Goal: Task Accomplishment & Management: Manage account settings

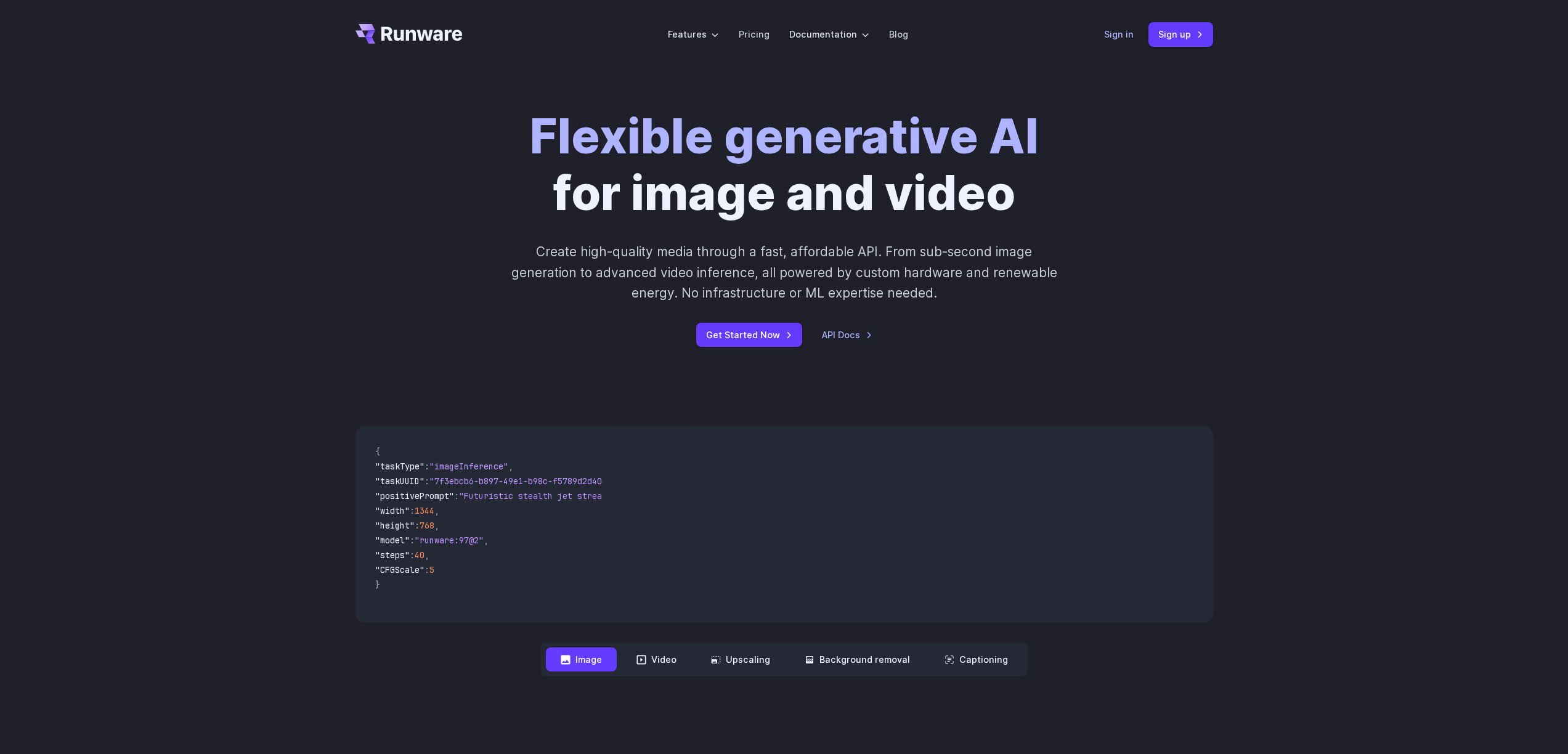
click at [1128, 35] on link "Sign in" at bounding box center [1119, 34] width 29 height 15
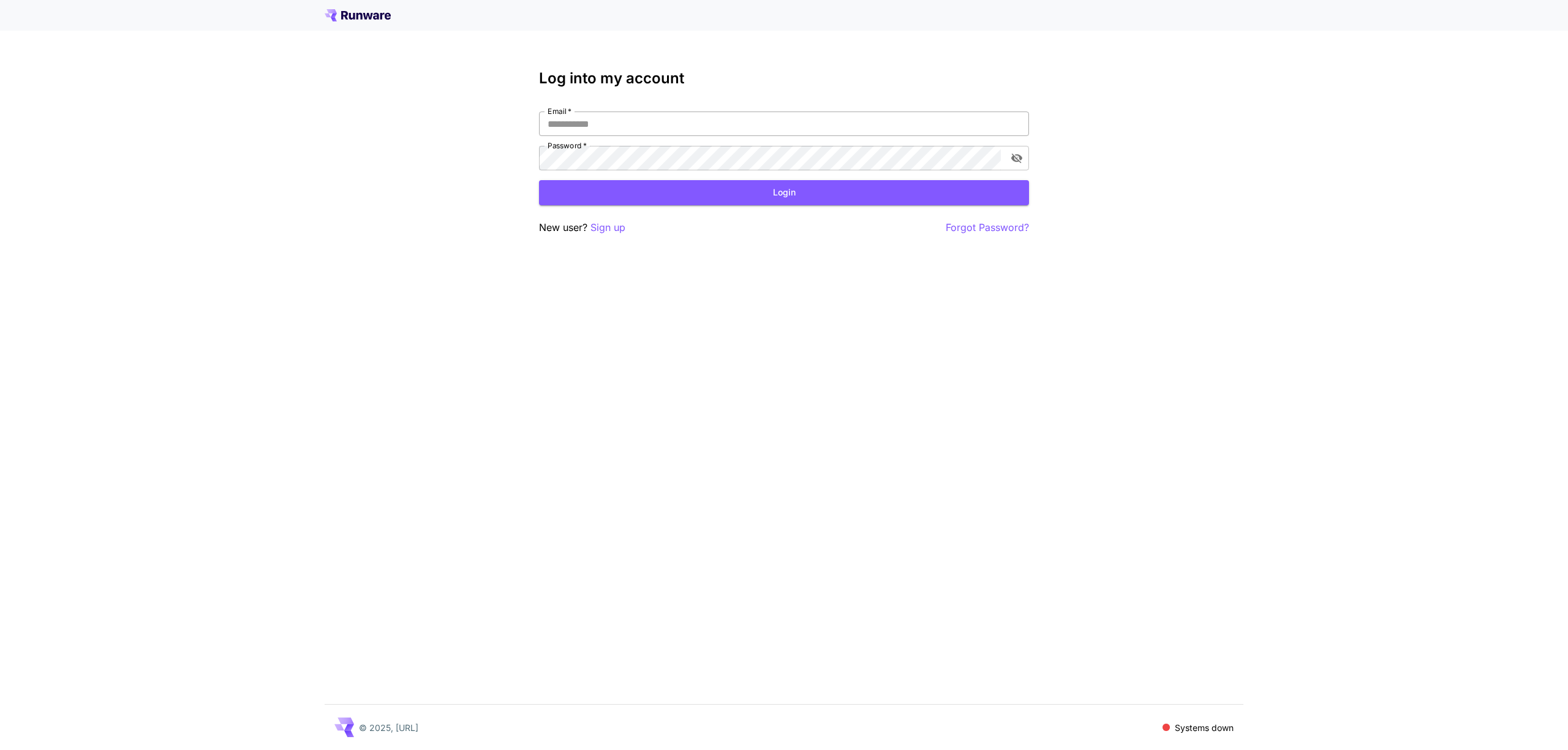
click at [677, 125] on input "Email   *" at bounding box center [784, 123] width 490 height 24
type input "**********"
click at [633, 189] on button "Login" at bounding box center [784, 193] width 490 height 25
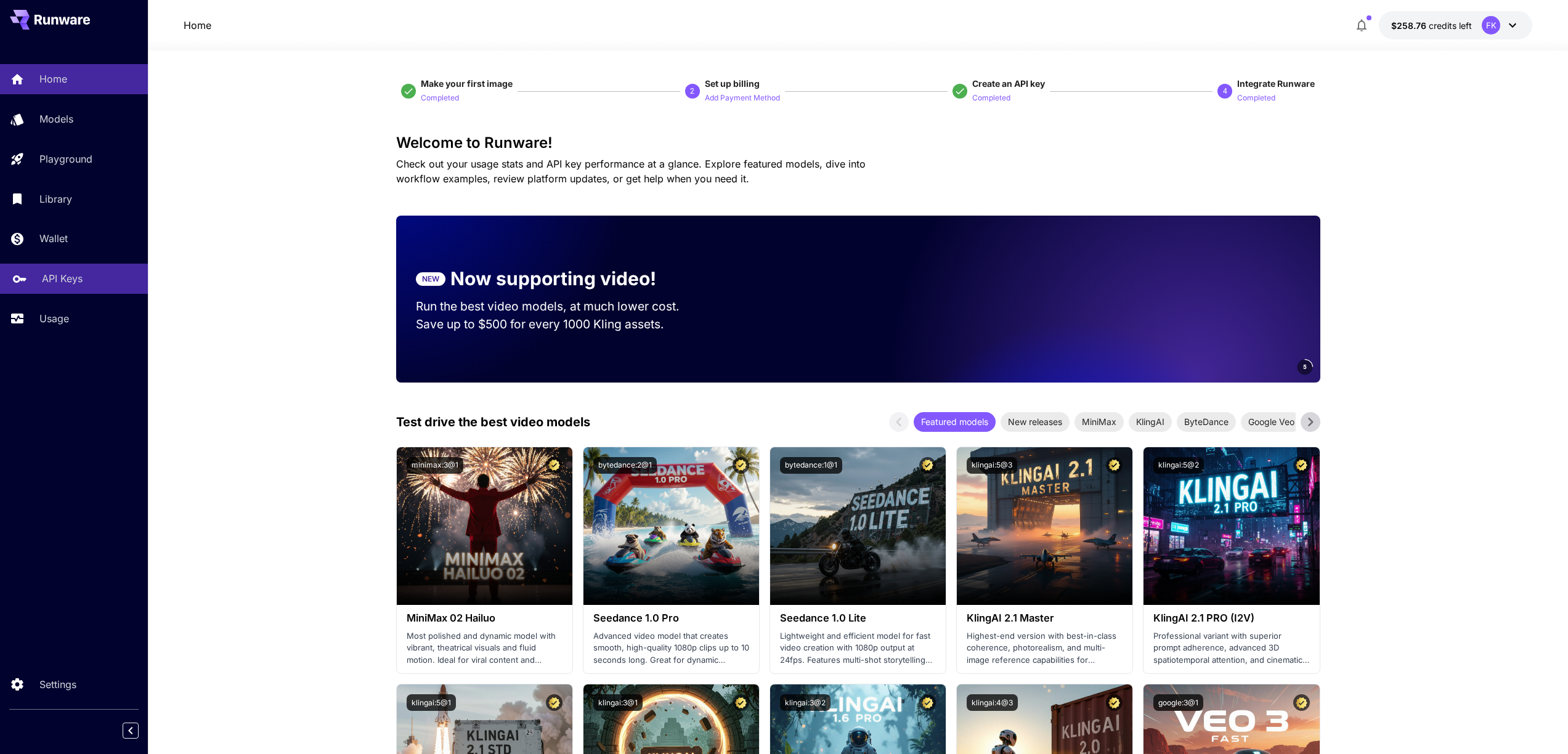
click at [87, 280] on div "API Keys" at bounding box center [90, 278] width 97 height 15
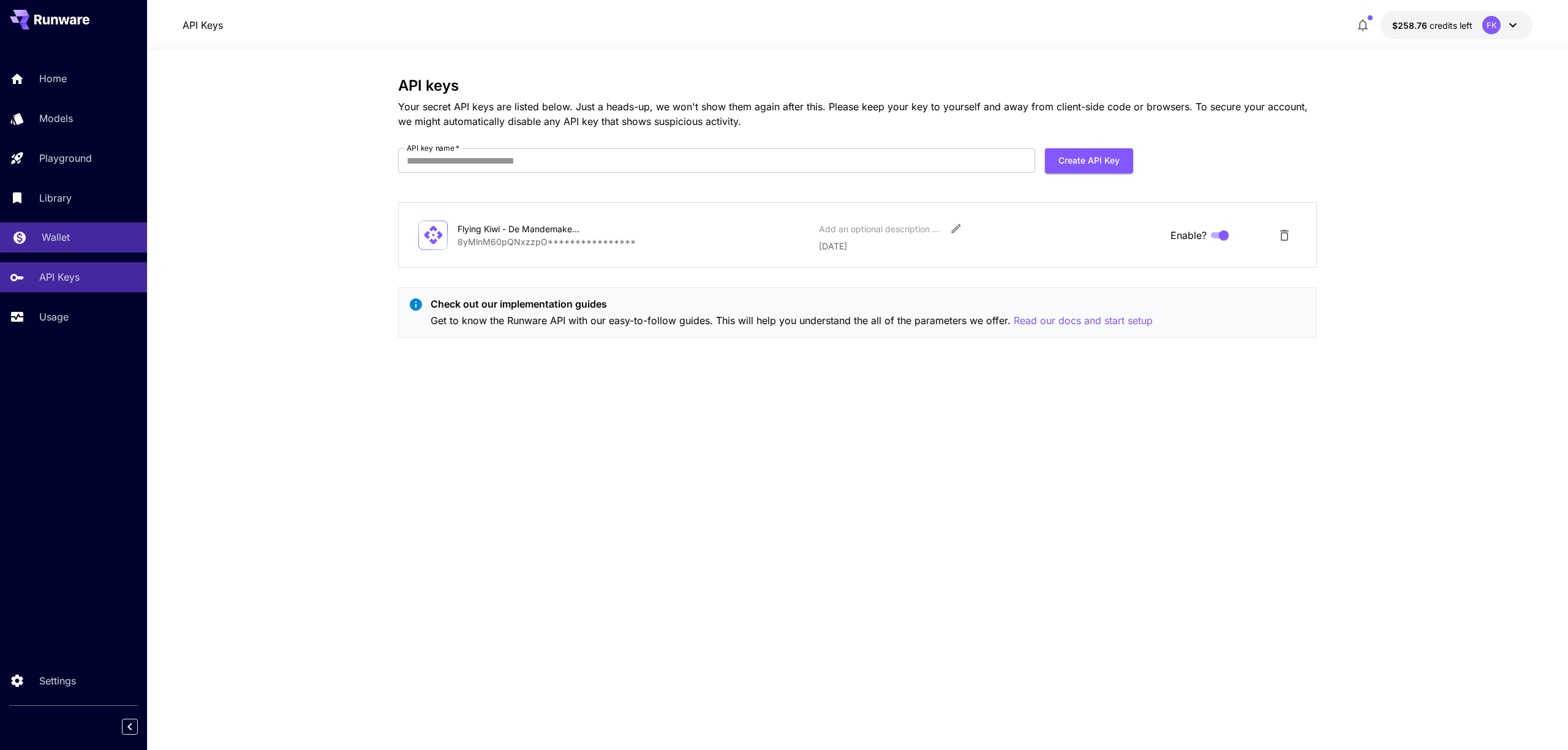
click at [70, 246] on link "Wallet" at bounding box center [74, 237] width 147 height 30
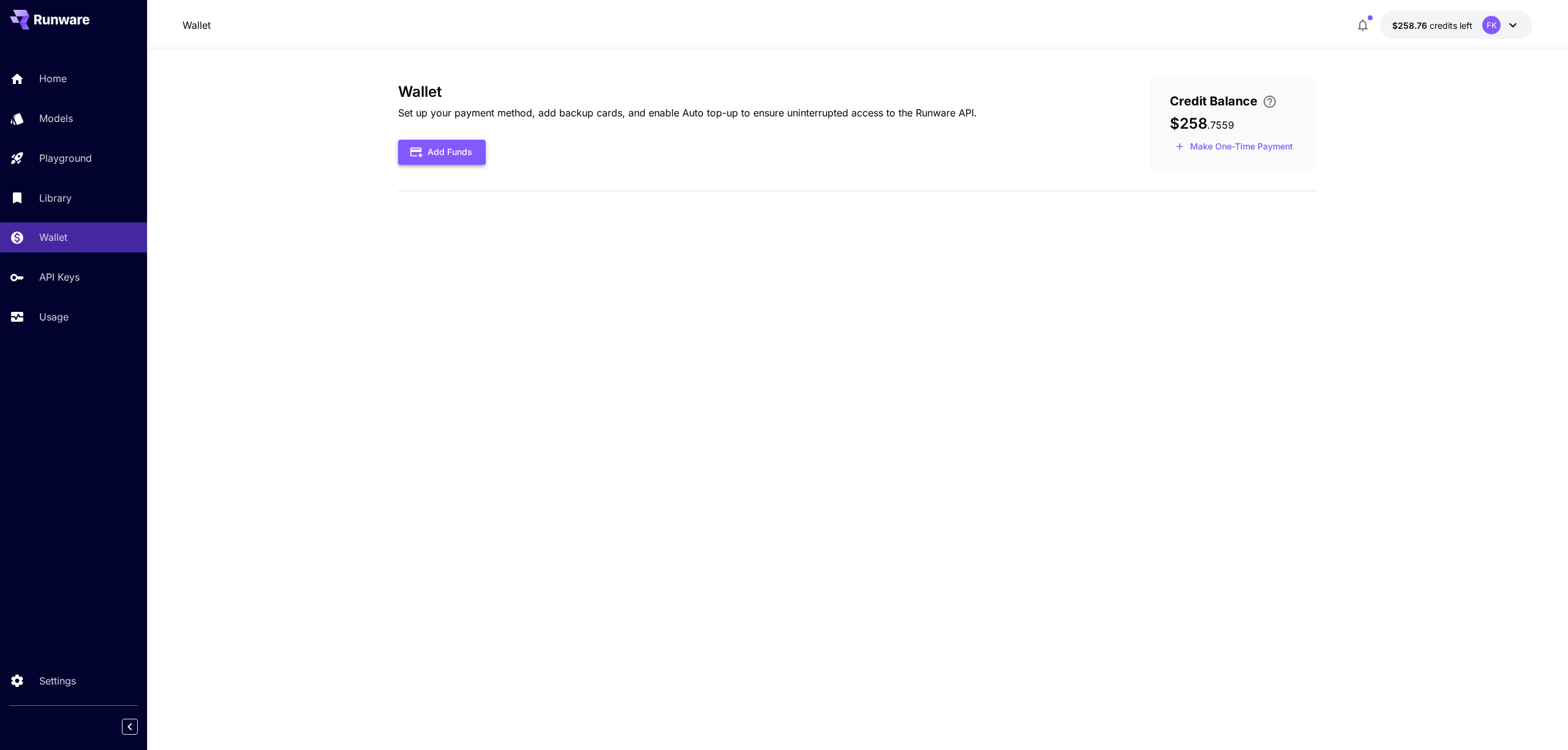
click at [462, 146] on button "Add Funds" at bounding box center [441, 152] width 87 height 25
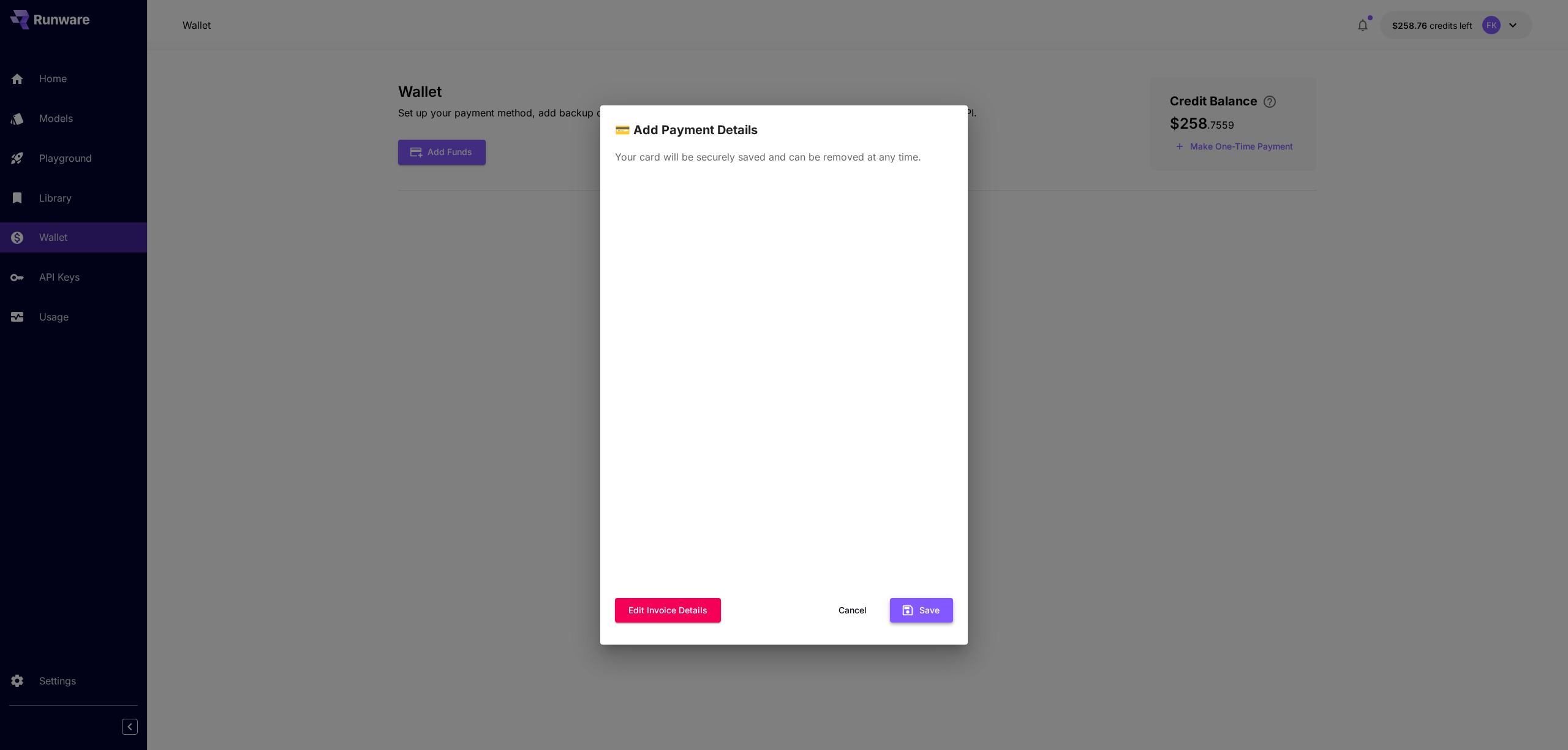
click at [911, 609] on icon "button" at bounding box center [908, 610] width 14 height 14
